Goal: Communication & Community: Connect with others

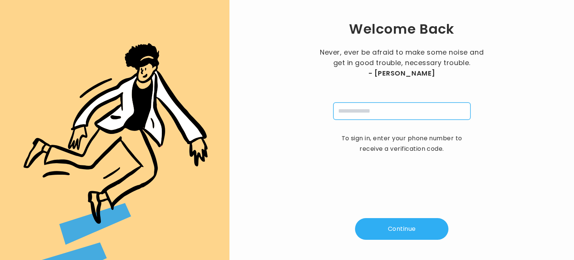
click at [390, 114] on input "tel" at bounding box center [401, 110] width 137 height 17
type input "**********"
click at [410, 224] on button "Continue" at bounding box center [401, 229] width 93 height 22
type input "*"
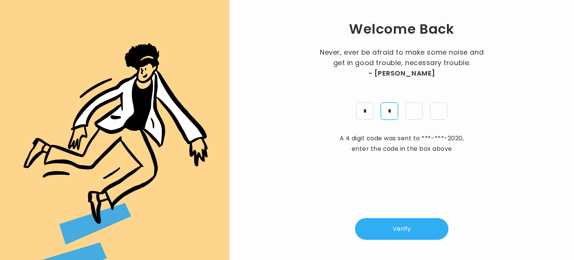
type input "*"
click at [398, 219] on button "Verify" at bounding box center [401, 229] width 93 height 22
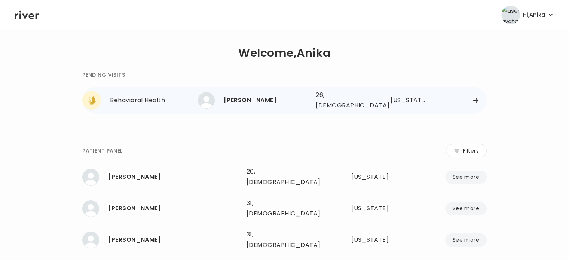
click at [221, 99] on div "[PERSON_NAME] 26, [DEMOGRAPHIC_DATA] See more" at bounding box center [254, 100] width 112 height 17
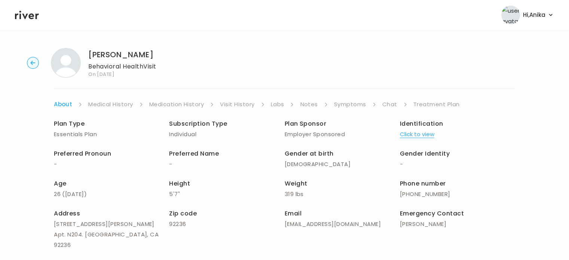
click at [390, 103] on link "Chat" at bounding box center [389, 104] width 15 height 10
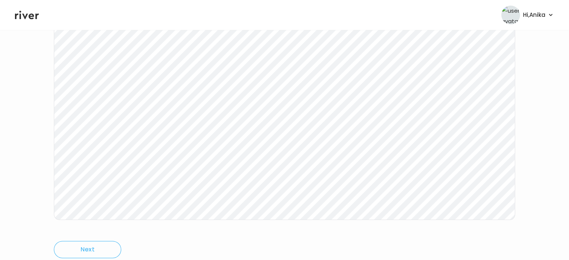
scroll to position [125, 0]
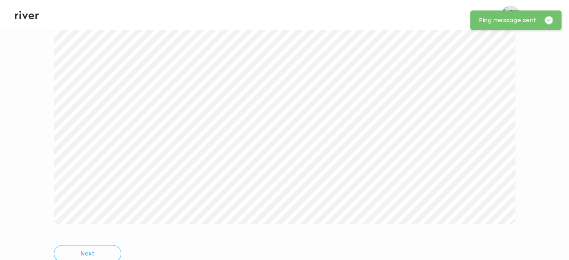
click at [22, 12] on icon at bounding box center [27, 14] width 24 height 11
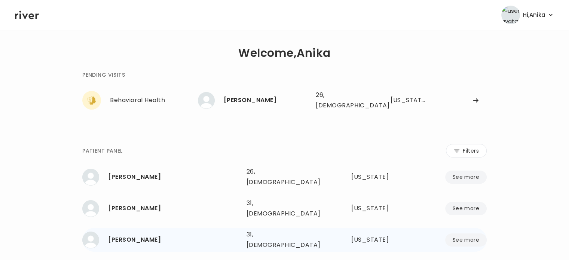
click at [396, 130] on div "**********" at bounding box center [284, 209] width 404 height 302
